Goal: Information Seeking & Learning: Learn about a topic

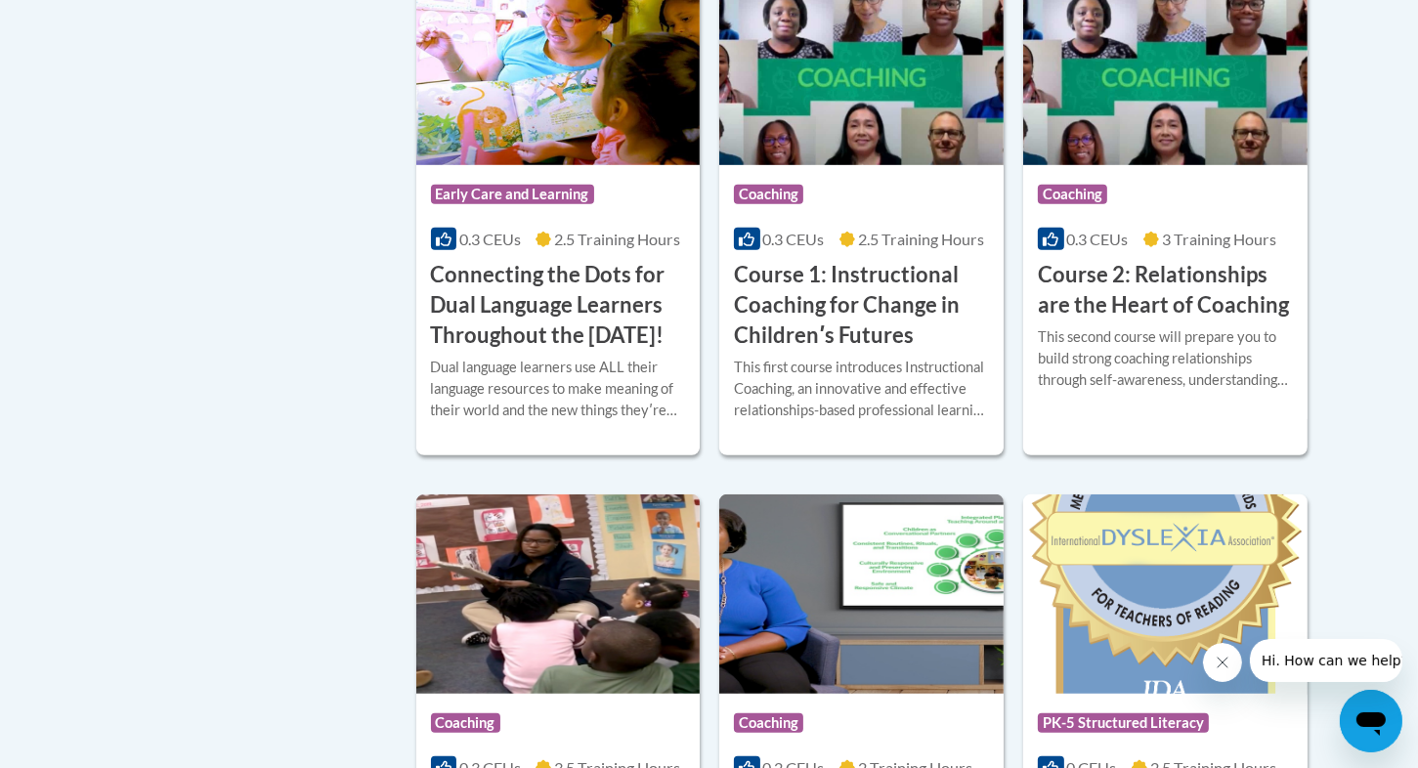
scroll to position [1134, 0]
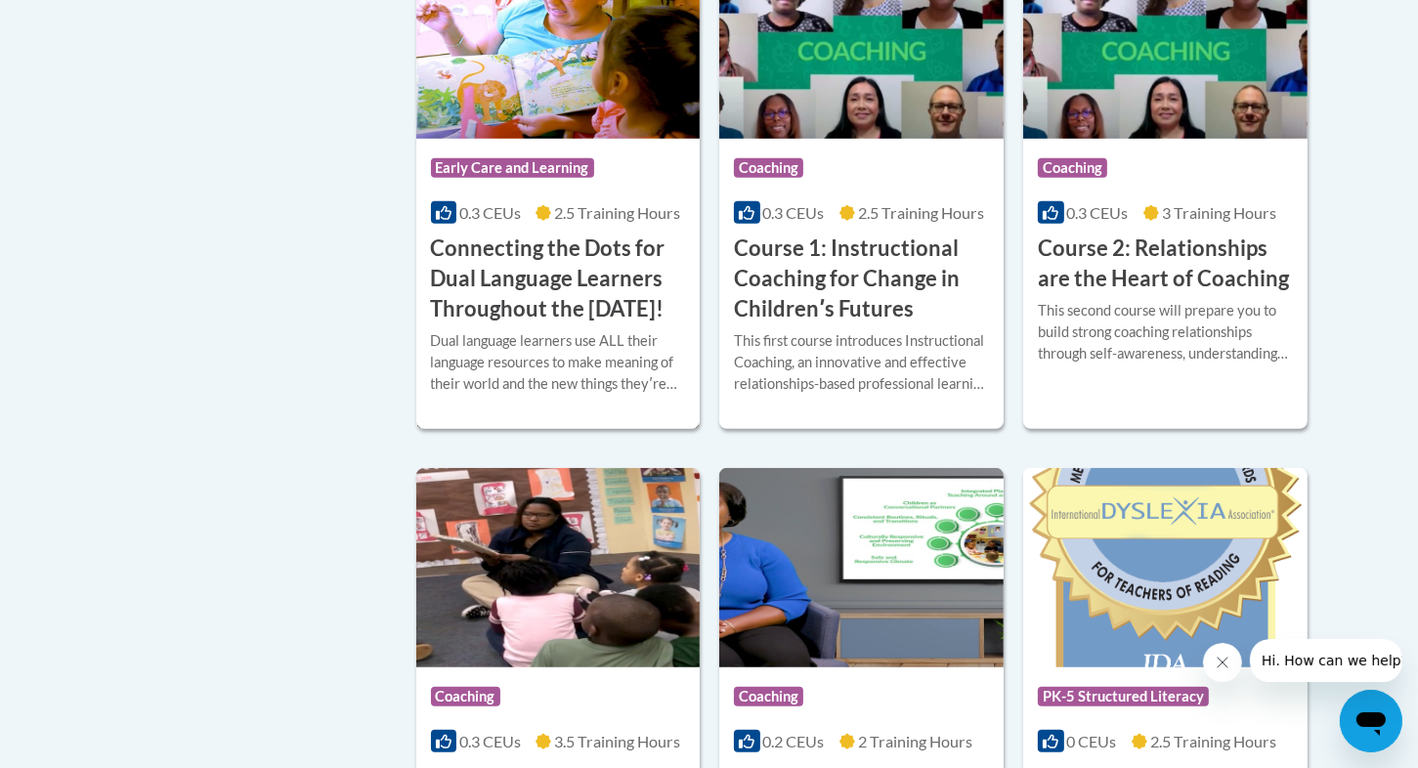
click at [533, 234] on h3 "Connecting the Dots for Dual Language Learners Throughout the [DATE]!" at bounding box center [558, 279] width 255 height 90
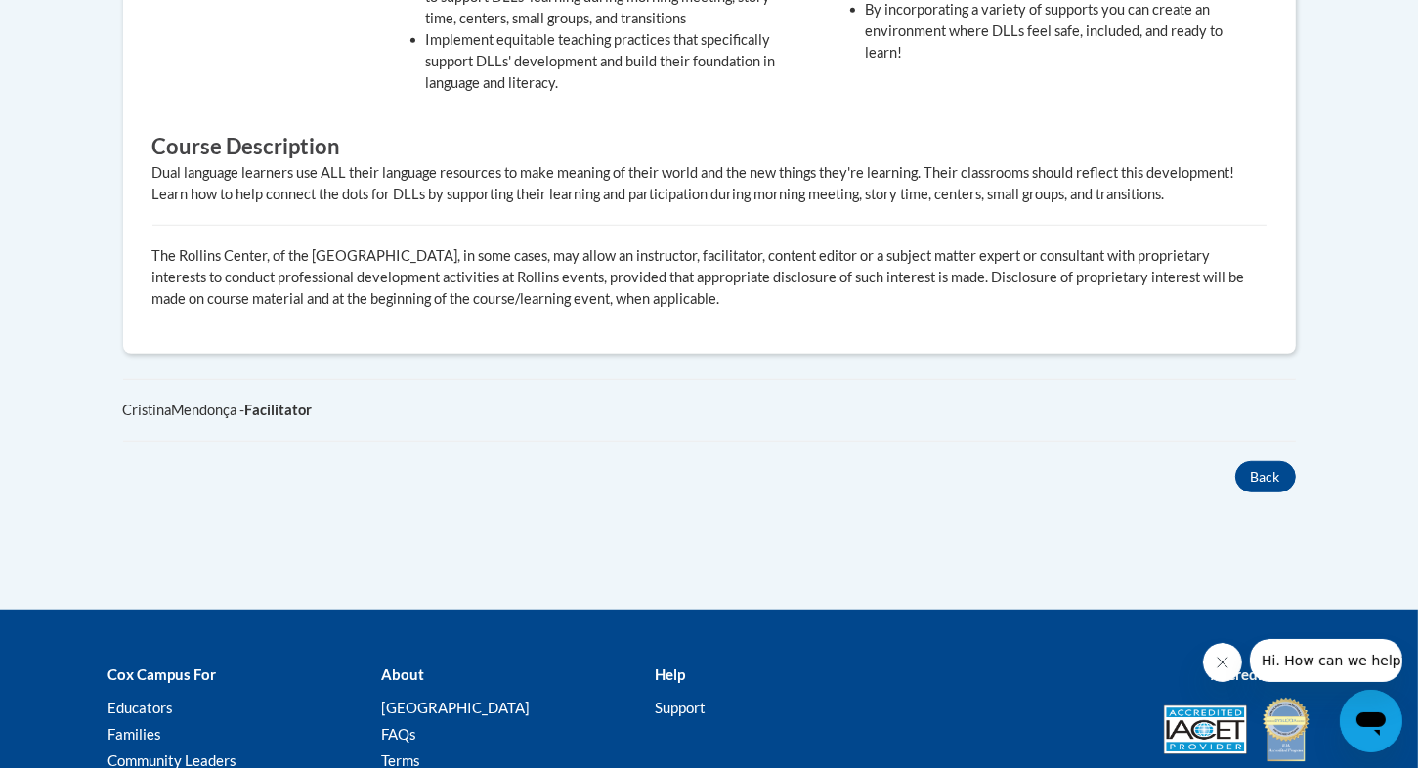
scroll to position [1185, 0]
